Goal: Find specific page/section: Find specific page/section

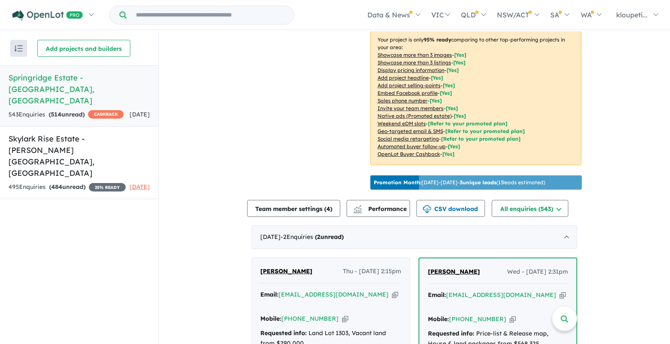
scroll to position [282, 0]
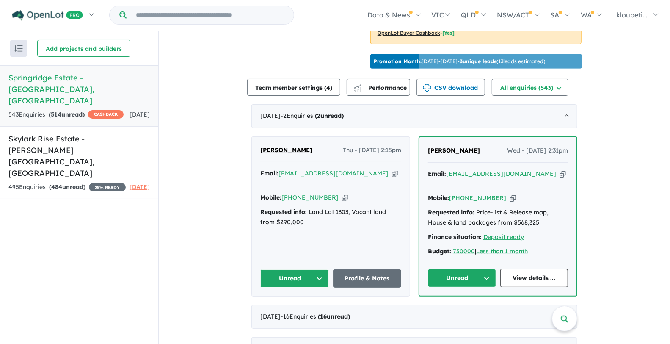
click at [465, 154] on span "[PERSON_NAME]" at bounding box center [454, 150] width 52 height 8
click at [252, 15] on input "Try estate name, suburb, builder or developer" at bounding box center [210, 15] width 164 height 18
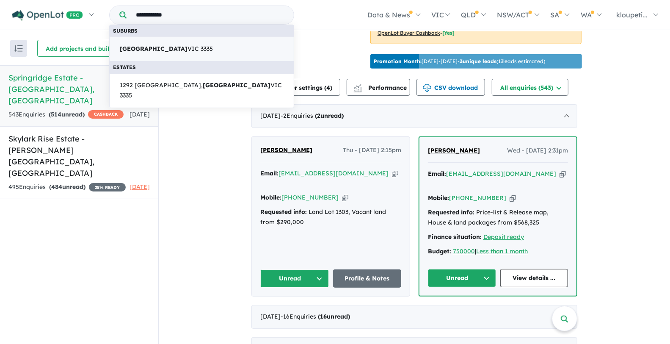
type input "**********"
click at [138, 47] on strong "[GEOGRAPHIC_DATA]" at bounding box center [154, 49] width 68 height 8
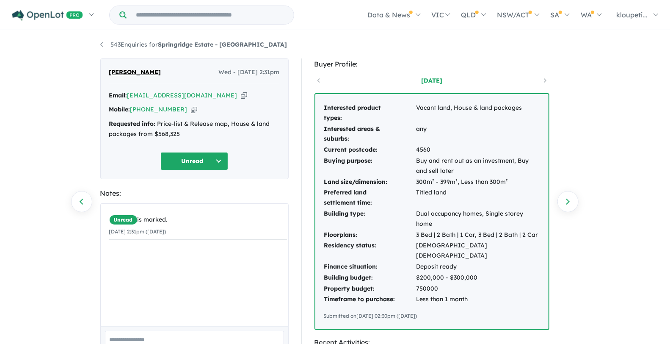
click at [203, 17] on input "Try estate name, suburb, builder or developer" at bounding box center [210, 15] width 164 height 18
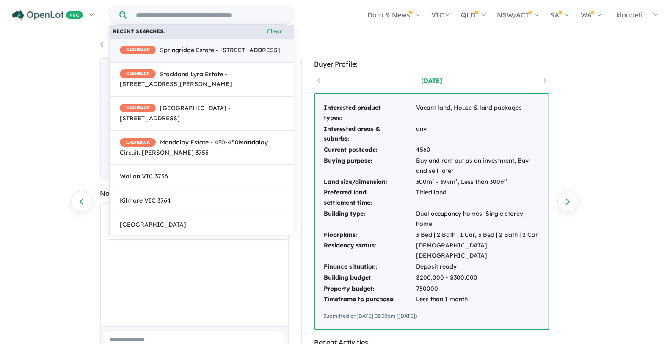
click at [202, 55] on span "CASHBACK Springridge Estate - Daffodil Crescent, Wallan VIC 3756" at bounding box center [200, 50] width 160 height 10
click at [227, 45] on span "CASHBACK Springridge Estate - Daffodil Crescent, Wallan VIC 3756" at bounding box center [200, 50] width 160 height 10
